Goal: Entertainment & Leisure: Consume media (video, audio)

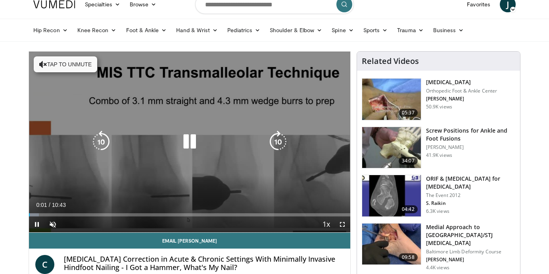
scroll to position [11, 0]
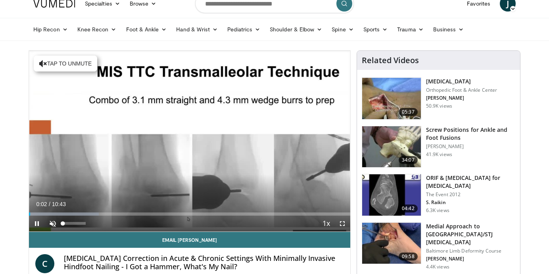
click at [52, 222] on span "Video Player" at bounding box center [53, 223] width 16 height 16
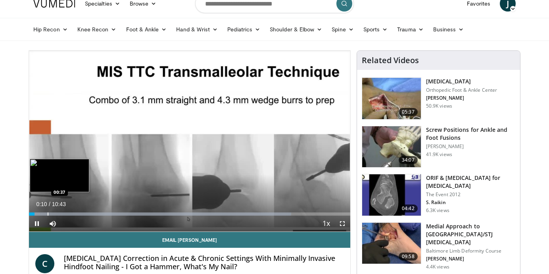
click at [48, 212] on div "Progress Bar" at bounding box center [48, 213] width 1 height 3
click at [57, 214] on div "Progress Bar" at bounding box center [57, 213] width 1 height 3
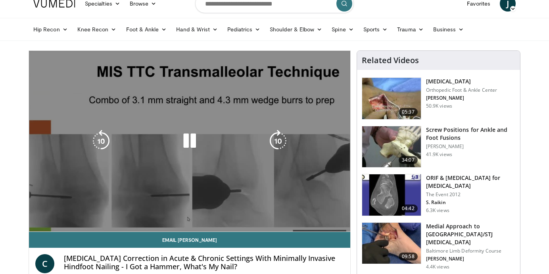
click at [69, 214] on div "10 seconds Tap to unmute" at bounding box center [189, 141] width 321 height 180
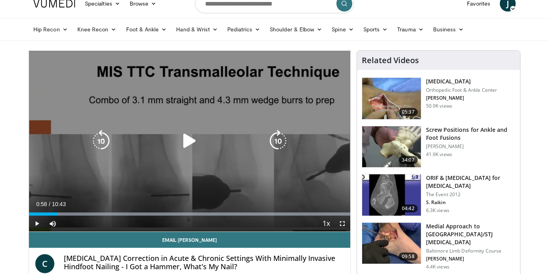
click at [69, 214] on div "Loaded : 99.99% 00:58 01:20" at bounding box center [189, 213] width 321 height 3
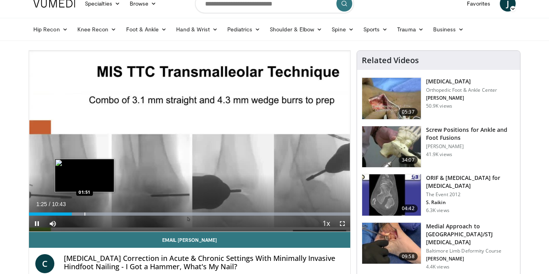
click at [84, 214] on div "Progress Bar" at bounding box center [84, 213] width 1 height 3
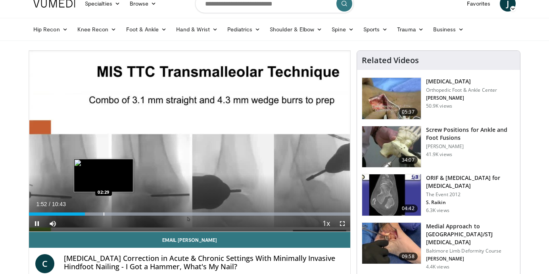
click at [103, 214] on div "Progress Bar" at bounding box center [103, 213] width 1 height 3
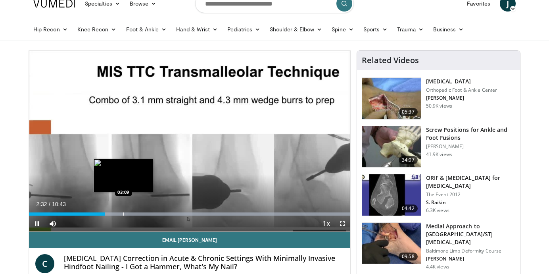
click at [123, 214] on div "Progress Bar" at bounding box center [123, 213] width 1 height 3
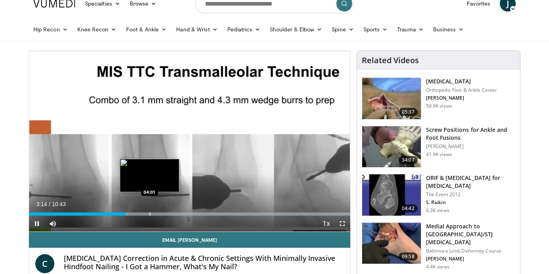
click at [149, 213] on div "Progress Bar" at bounding box center [149, 213] width 1 height 3
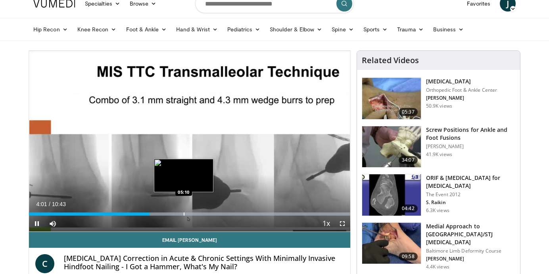
click at [184, 213] on div "Progress Bar" at bounding box center [184, 213] width 1 height 3
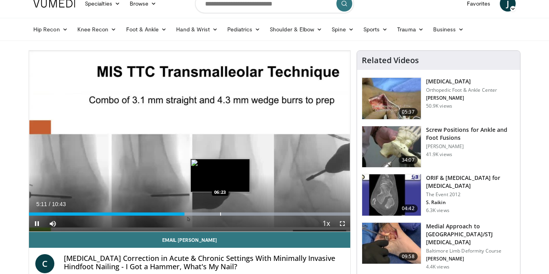
click at [220, 214] on div "Progress Bar" at bounding box center [220, 213] width 1 height 3
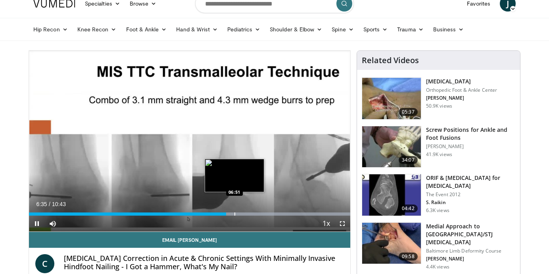
click at [234, 212] on div "Progress Bar" at bounding box center [234, 213] width 1 height 3
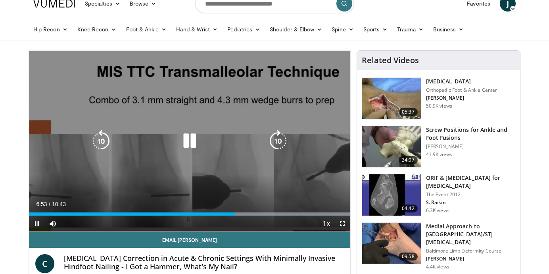
click at [282, 74] on div "10 seconds Tap to unmute" at bounding box center [189, 141] width 321 height 180
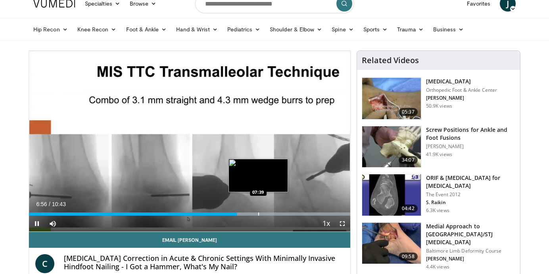
click at [258, 214] on div "Progress Bar" at bounding box center [258, 213] width 1 height 3
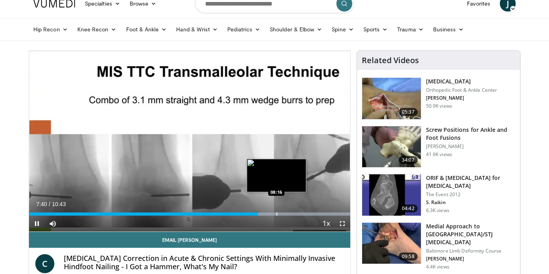
click at [276, 213] on div "Progress Bar" at bounding box center [276, 213] width 1 height 3
click at [287, 214] on div "Progress Bar" at bounding box center [287, 213] width 1 height 3
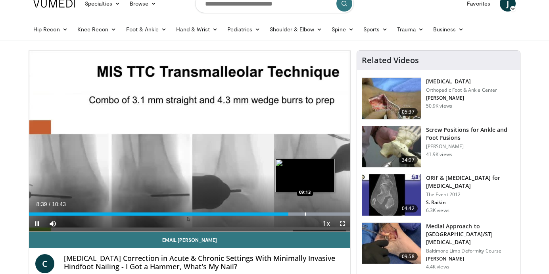
click at [305, 213] on div "Progress Bar" at bounding box center [305, 213] width 1 height 3
